Goal: Task Accomplishment & Management: Use online tool/utility

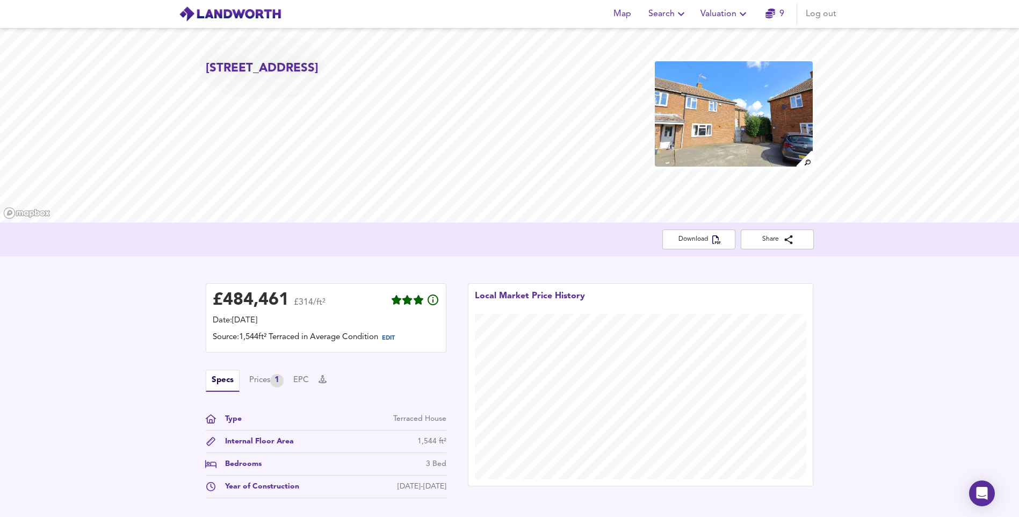
click at [673, 16] on span "Search" at bounding box center [667, 13] width 39 height 15
click at [658, 35] on li "New Search" at bounding box center [667, 38] width 106 height 19
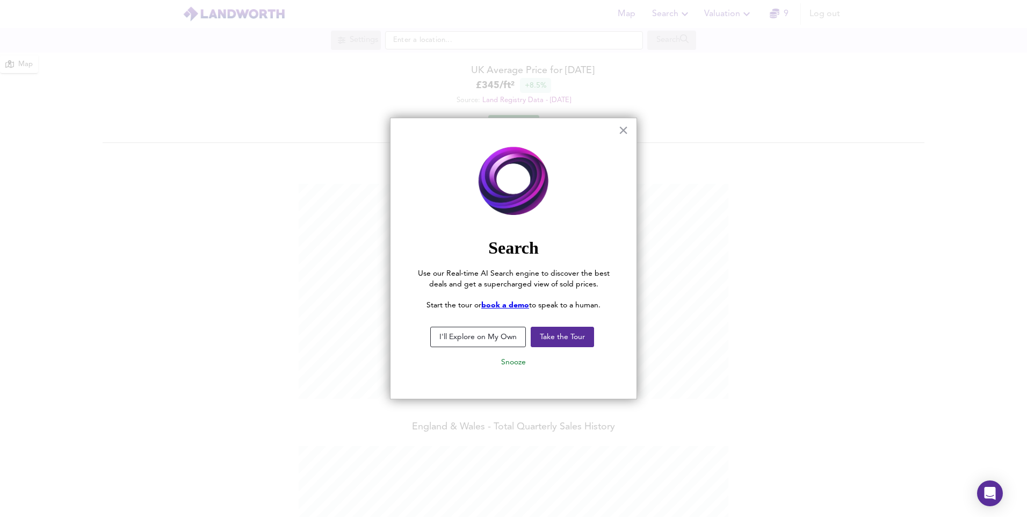
scroll to position [517, 1027]
click at [509, 361] on button "Snooze" at bounding box center [513, 361] width 42 height 19
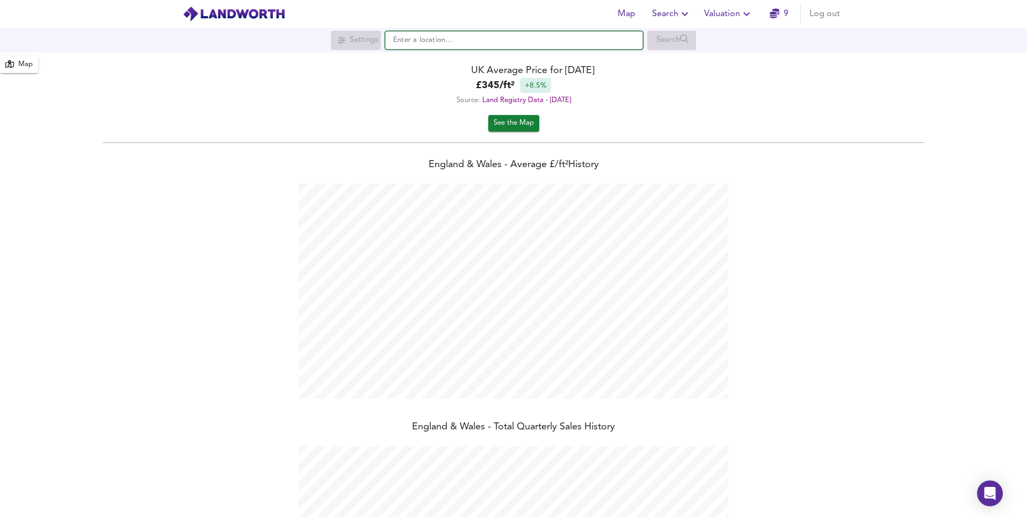
click at [504, 40] on input "text" at bounding box center [514, 40] width 258 height 18
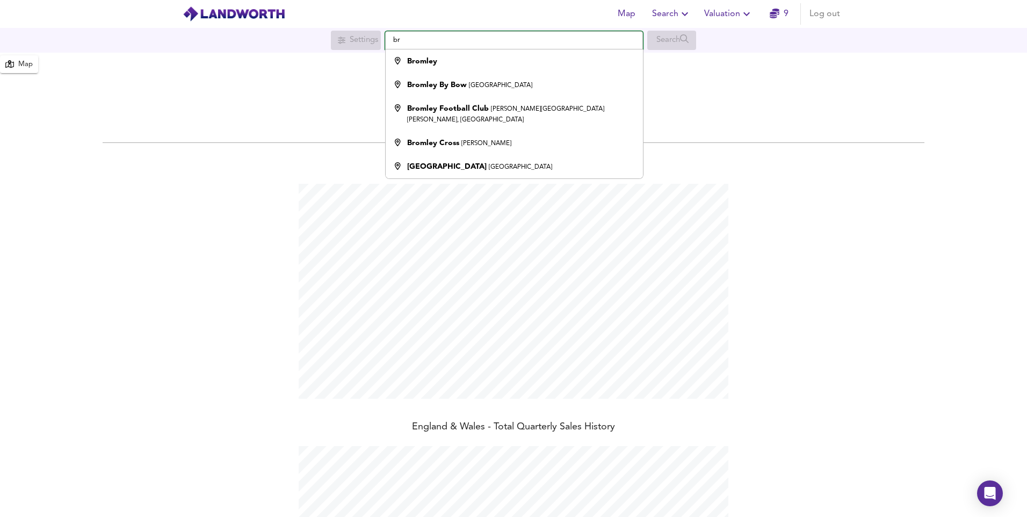
type input "b"
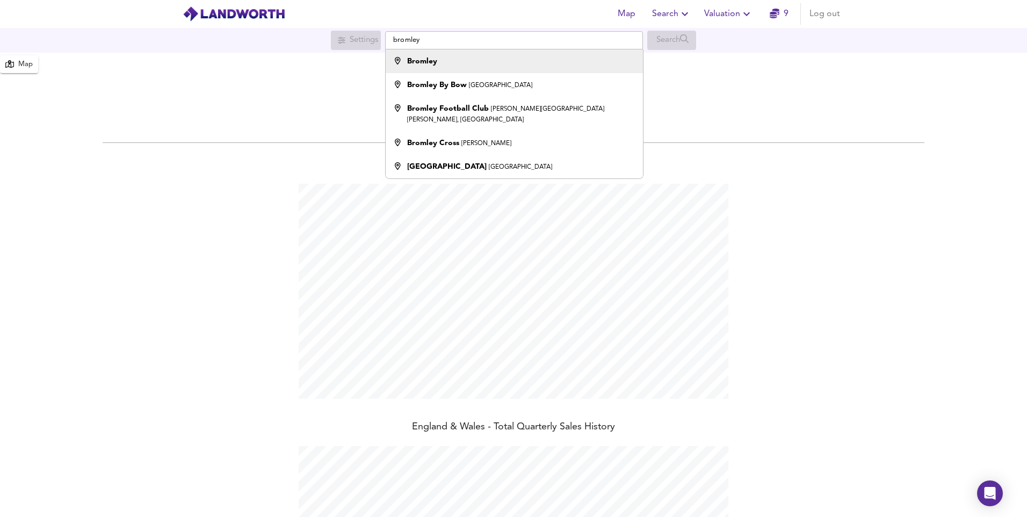
click at [480, 63] on div "Bromley" at bounding box center [511, 61] width 246 height 11
type input "Bromley"
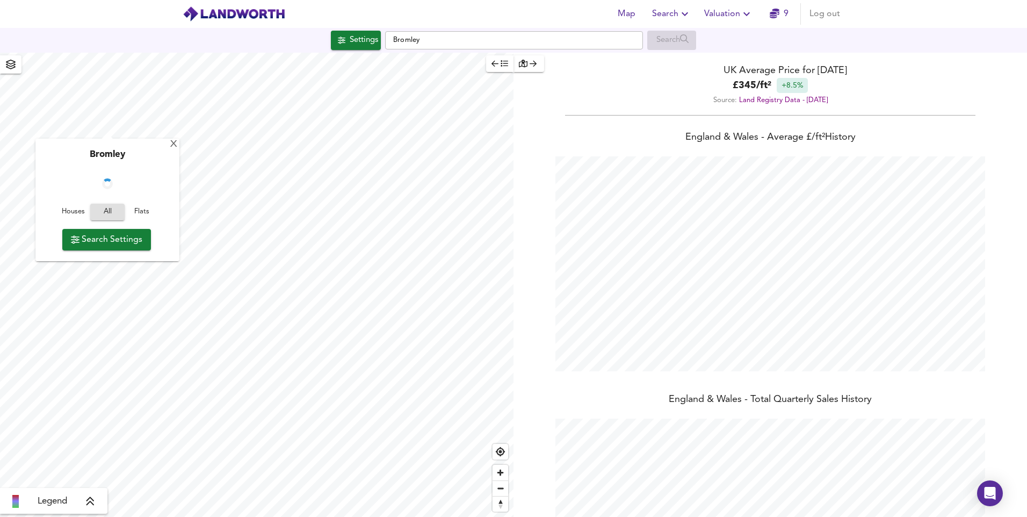
checkbox input "false"
checkbox input "true"
click at [173, 146] on div "X" at bounding box center [176, 145] width 9 height 10
type input "1367"
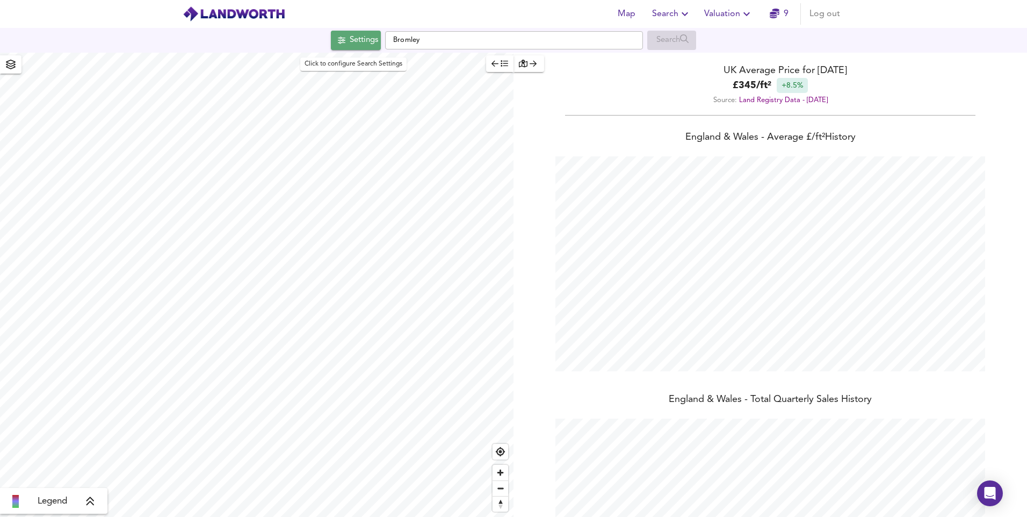
click at [362, 45] on div "Settings" at bounding box center [364, 40] width 28 height 14
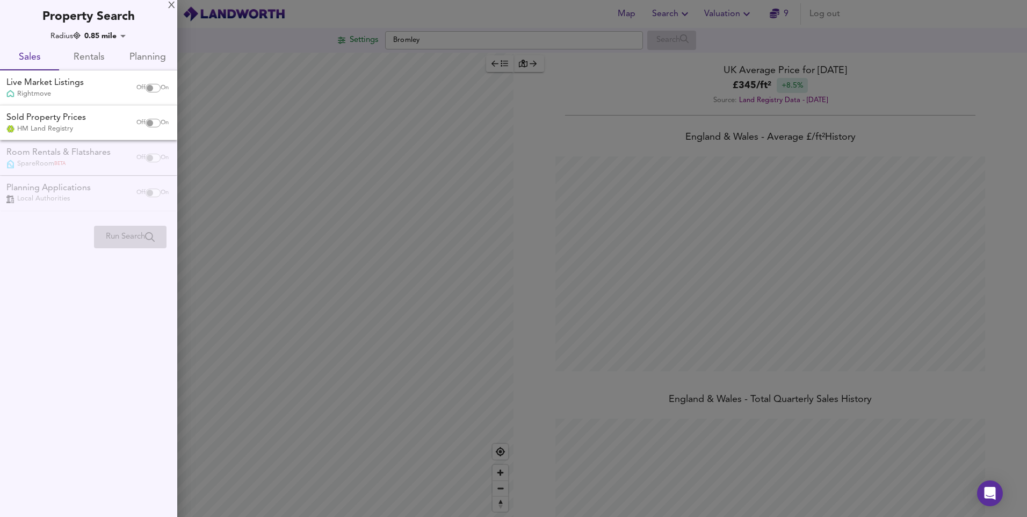
click at [149, 85] on input "checkbox" at bounding box center [150, 88] width 26 height 9
checkbox input "true"
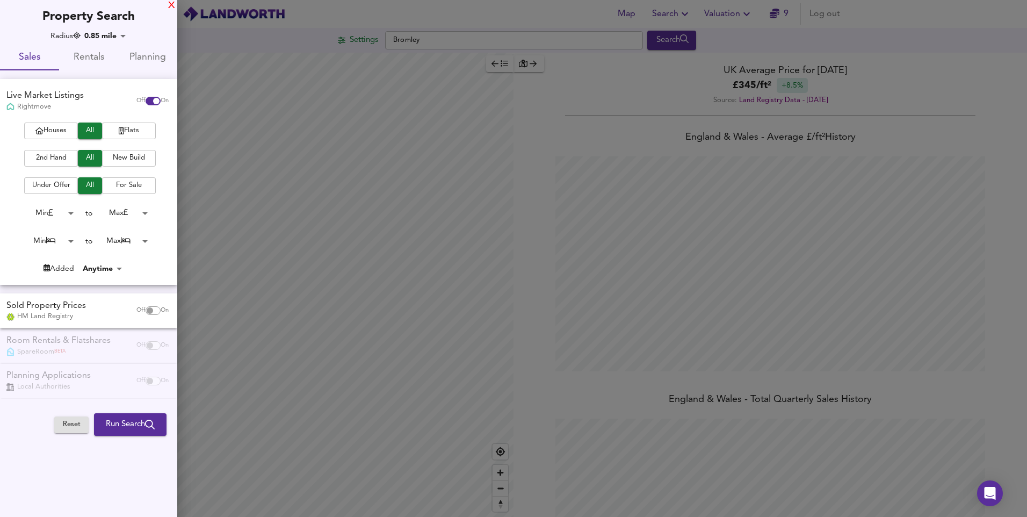
click at [170, 6] on div "X" at bounding box center [171, 6] width 7 height 8
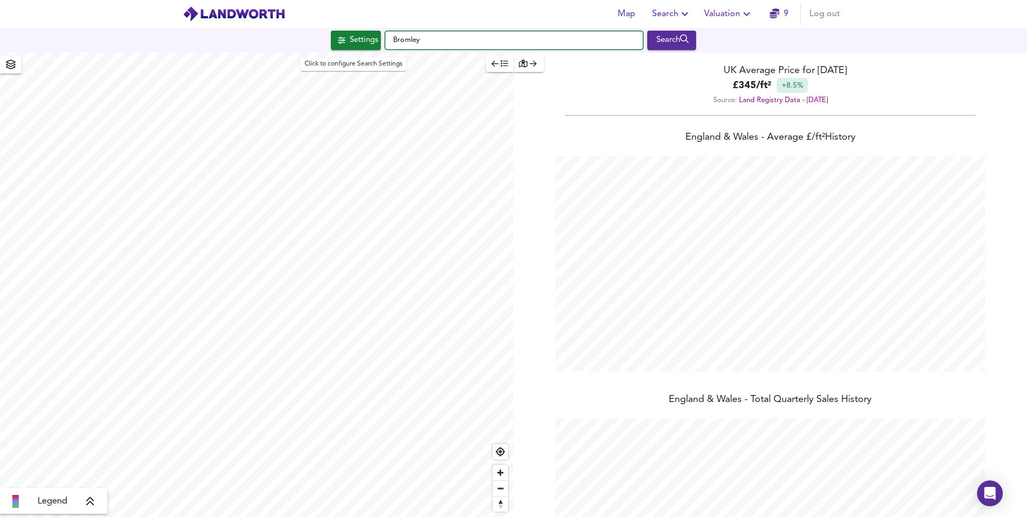
click at [299, 55] on div "Map Search Valuation 9 Log out Settings Bromley Search Legend UK Average Price …" at bounding box center [513, 258] width 1027 height 517
paste input "SE6 1AN"
type input "SE6 1AN"
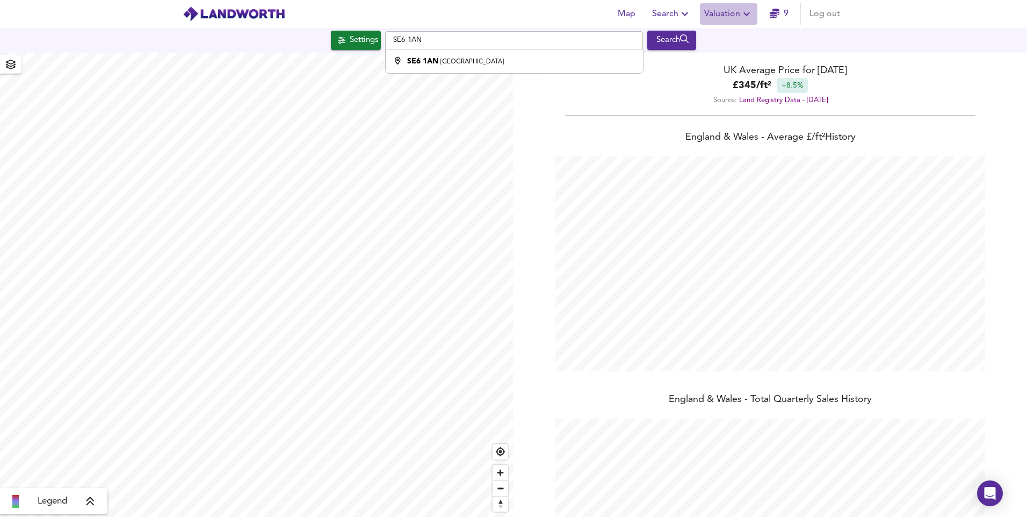
click at [730, 8] on span "Valuation" at bounding box center [728, 13] width 49 height 15
click at [725, 37] on li "New Valuation Report" at bounding box center [728, 38] width 128 height 19
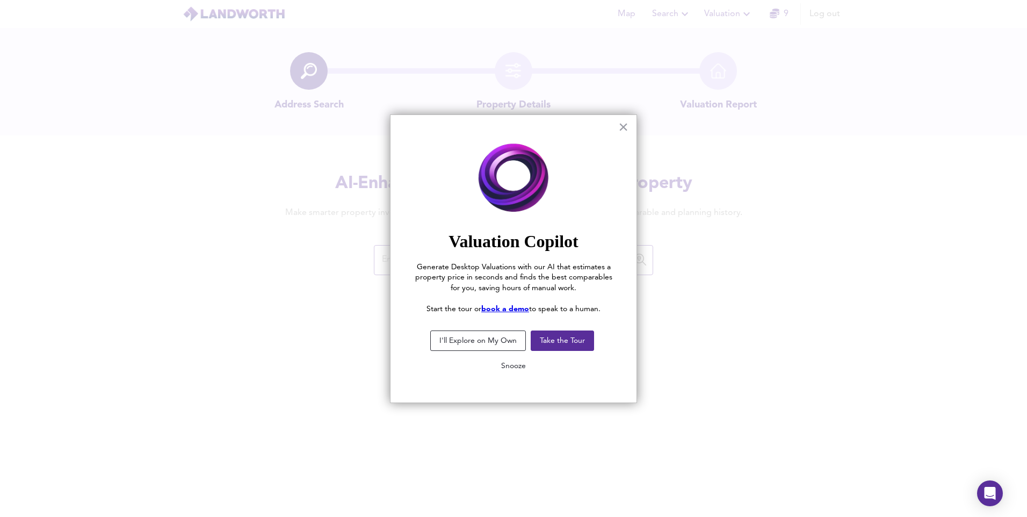
click at [513, 365] on button "Snooze" at bounding box center [513, 365] width 42 height 19
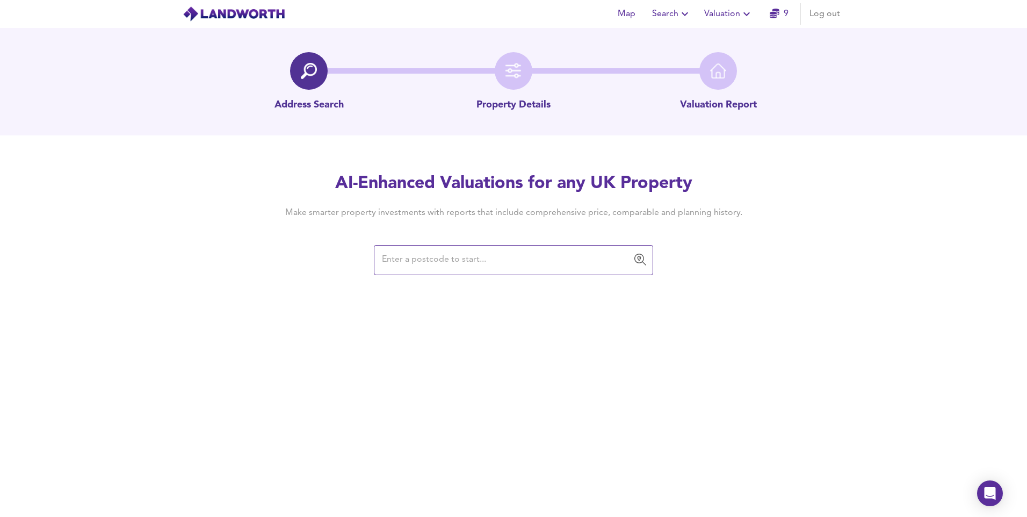
click at [489, 262] on input "text" at bounding box center [505, 260] width 253 height 20
paste input "SE6 1AN"
type input "S"
paste input "[GEOGRAPHIC_DATA]"
type input "[GEOGRAPHIC_DATA]"
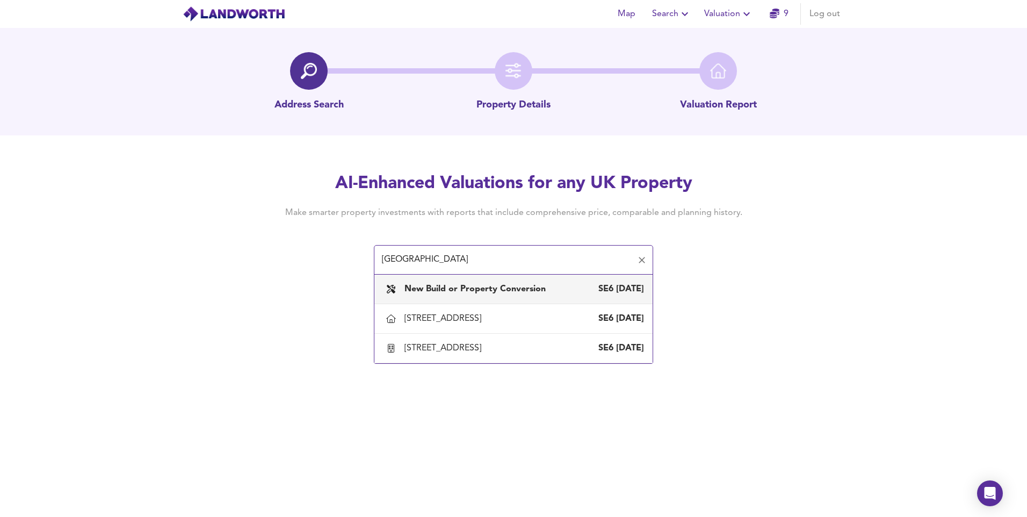
click at [472, 292] on b "New Build or Property Conversion" at bounding box center [474, 289] width 141 height 9
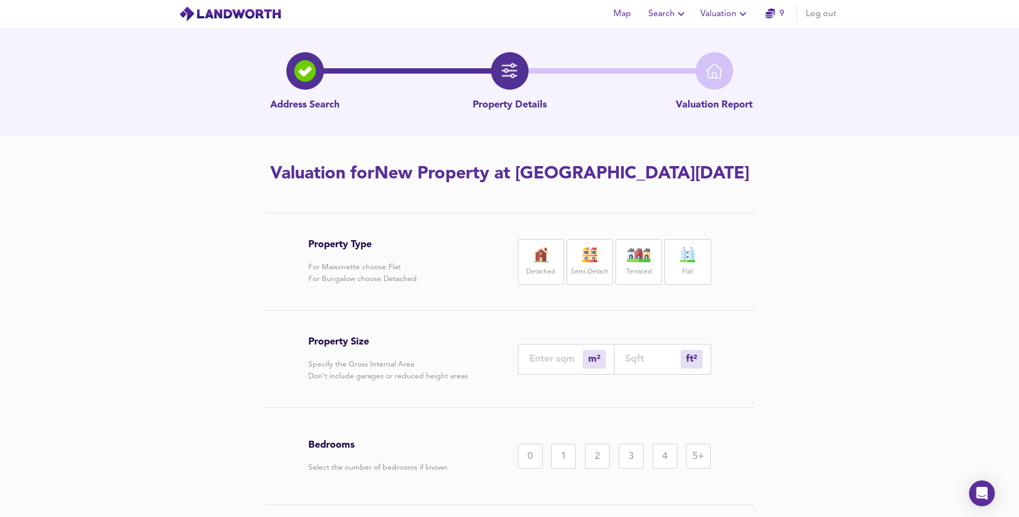
click at [673, 268] on div "Flat" at bounding box center [687, 262] width 46 height 46
click at [565, 363] on input "number" at bounding box center [556, 358] width 54 height 11
type input "5"
type input "54"
type input "50"
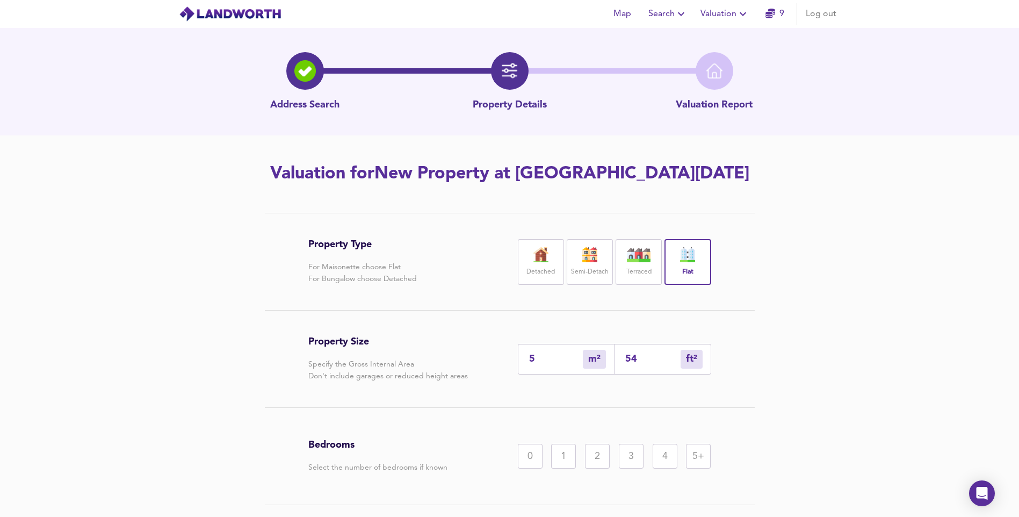
type input "538"
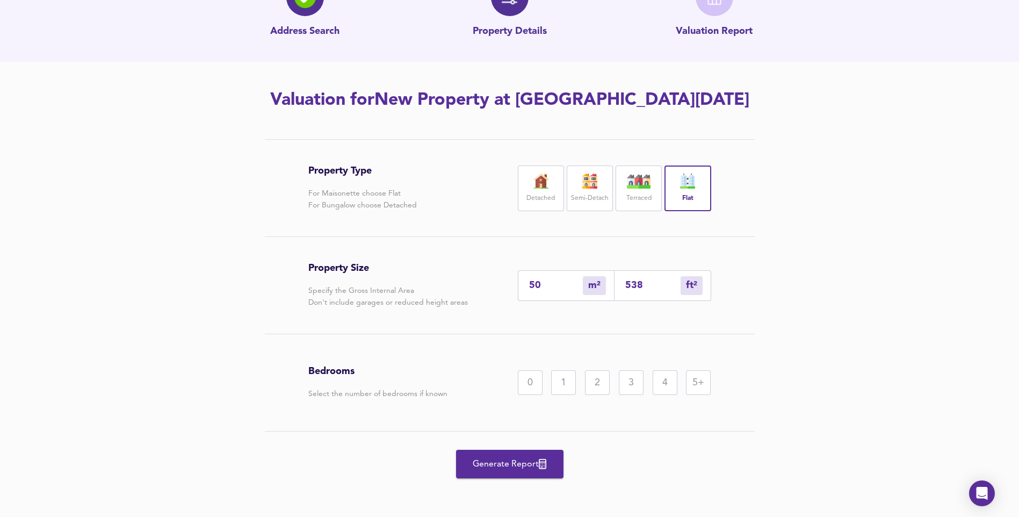
scroll to position [75, 0]
type input "50"
click at [568, 389] on div "1" at bounding box center [563, 381] width 25 height 25
click at [514, 469] on span "Generate Report" at bounding box center [510, 462] width 86 height 15
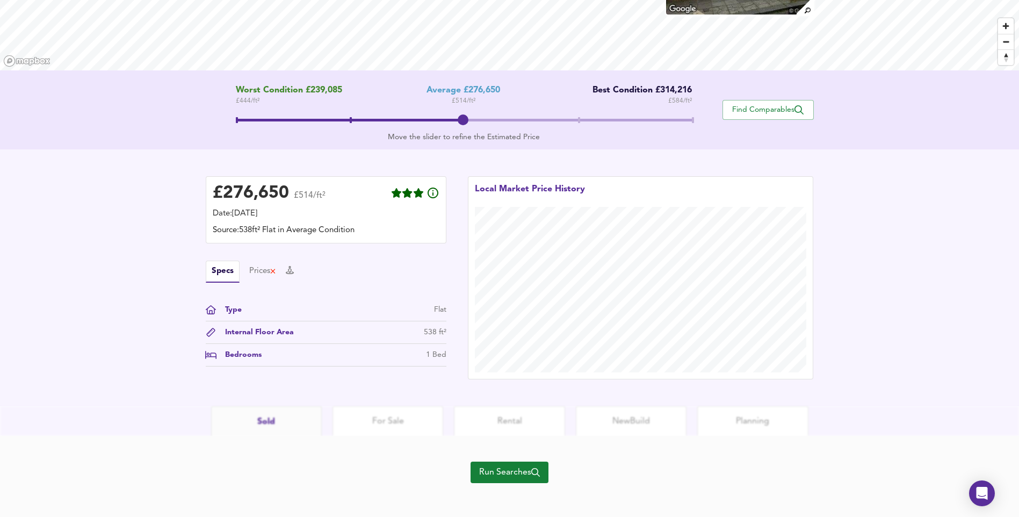
scroll to position [157, 0]
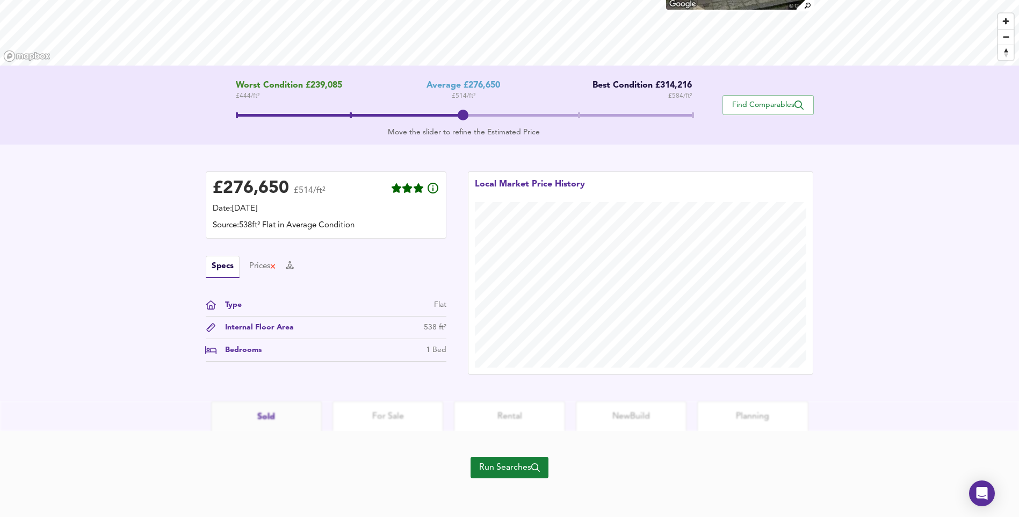
click at [505, 471] on span "Run Searches" at bounding box center [509, 467] width 61 height 15
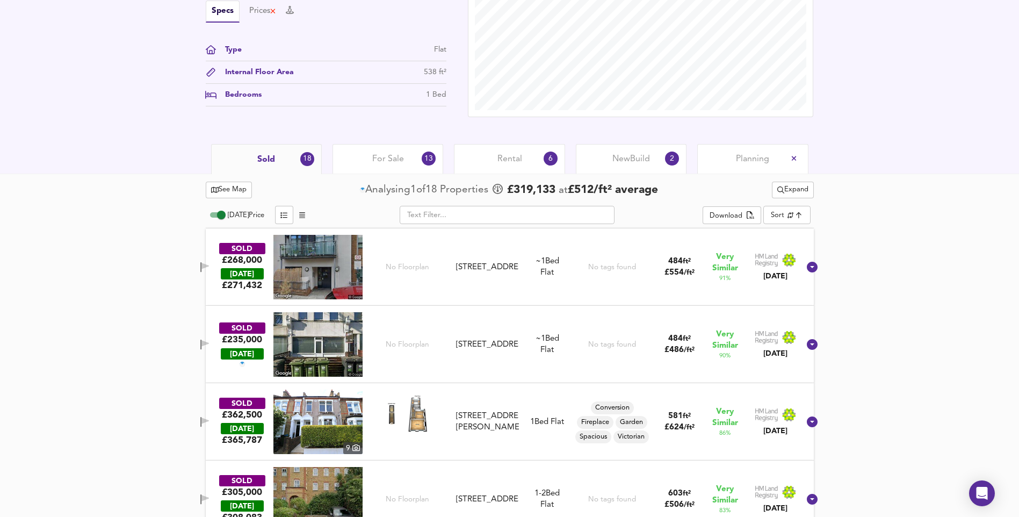
scroll to position [425, 0]
